Goal: Find contact information: Find contact information

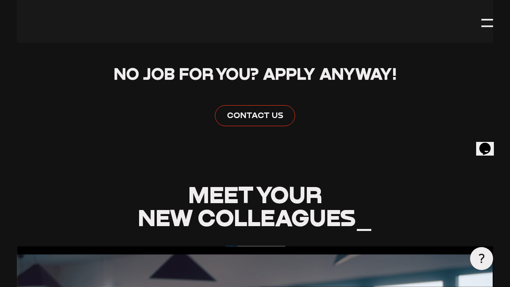
scroll to position [405, 0]
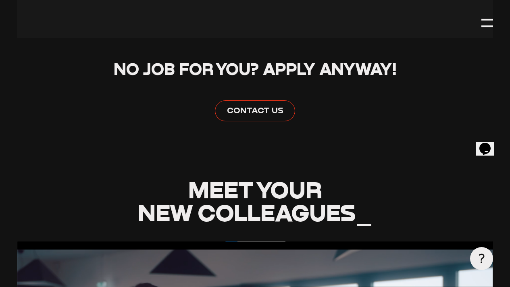
click at [294, 38] on div at bounding box center [255, 15] width 476 height 46
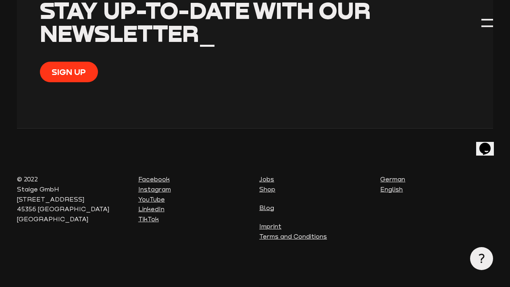
scroll to position [2393, 0]
click at [53, 216] on p "© 2022 Staige GmbH [STREET_ADDRESS]" at bounding box center [73, 199] width 113 height 50
drag, startPoint x: 58, startPoint y: 209, endPoint x: 15, endPoint y: 201, distance: 43.0
copy p "[STREET_ADDRESS]"
